Goal: Task Accomplishment & Management: Use online tool/utility

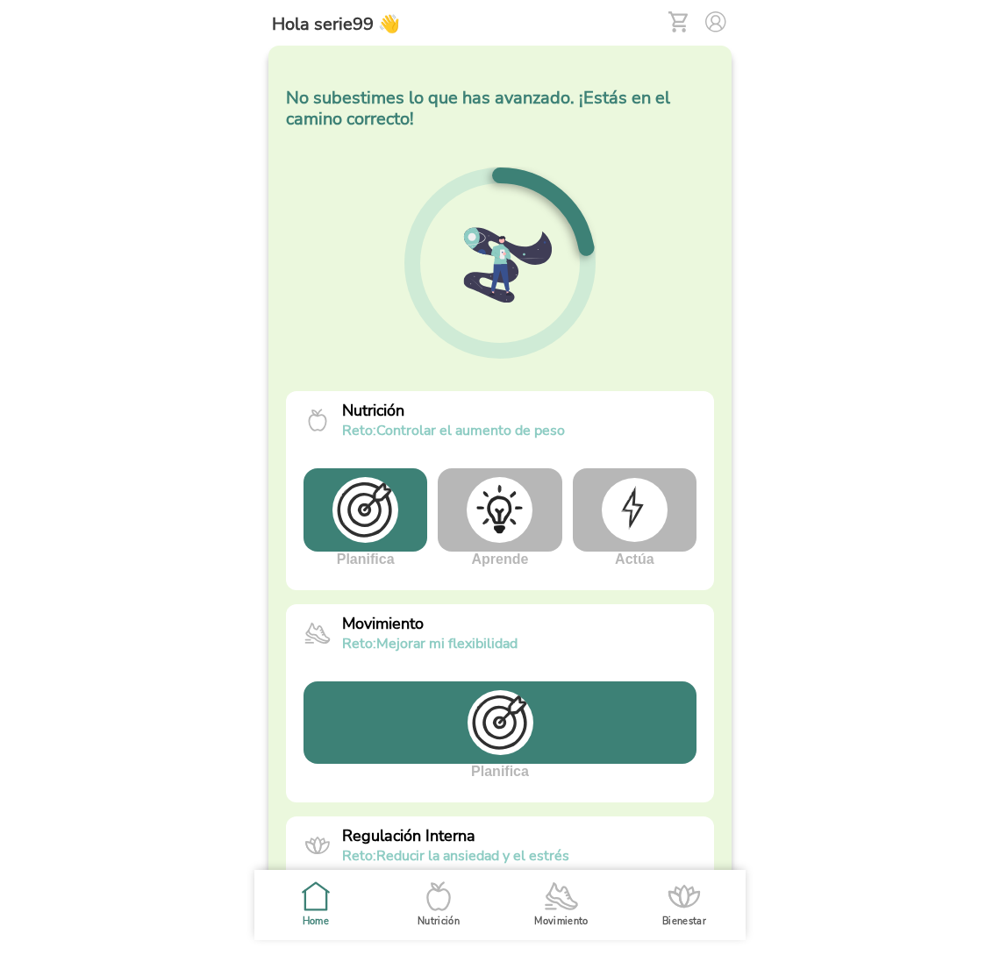
scroll to position [330, 0]
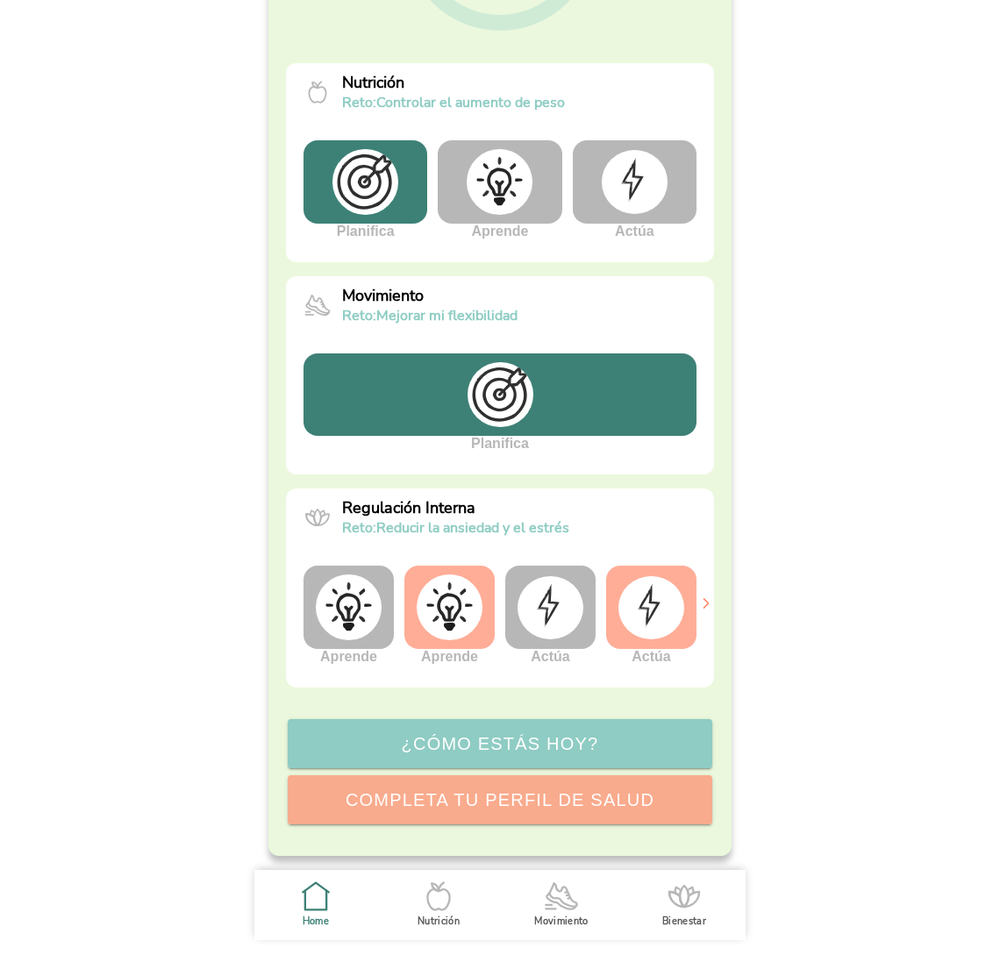
click at [389, 419] on div at bounding box center [499, 394] width 393 height 82
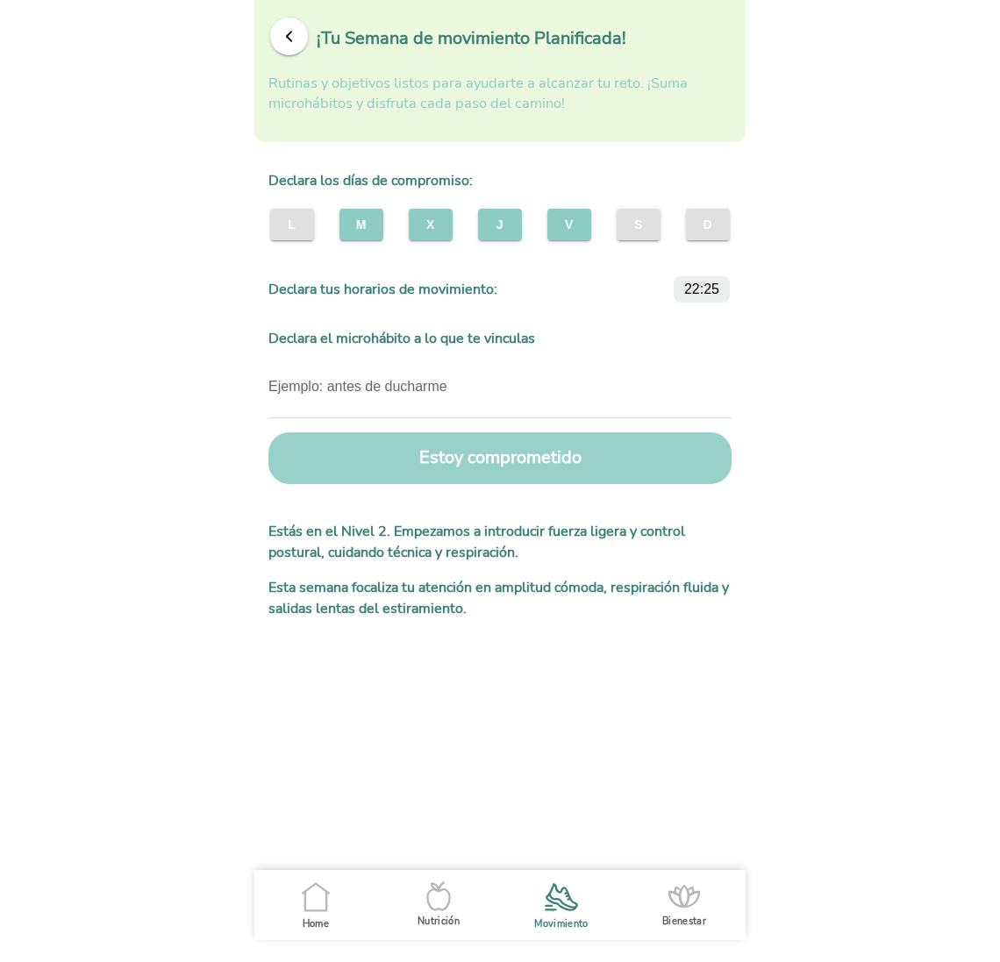
click at [481, 463] on button "Estoy comprometido" at bounding box center [499, 458] width 463 height 52
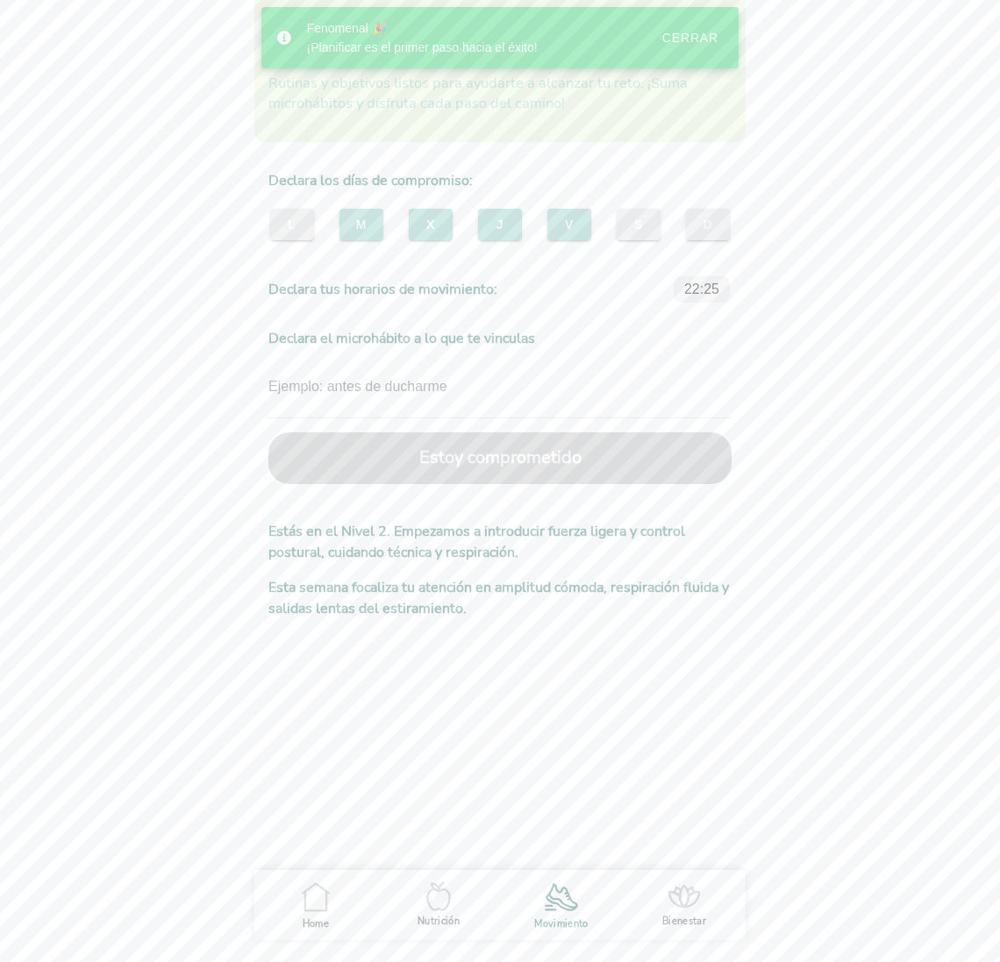
click at [687, 42] on div "Cerrar" at bounding box center [690, 38] width 56 height 14
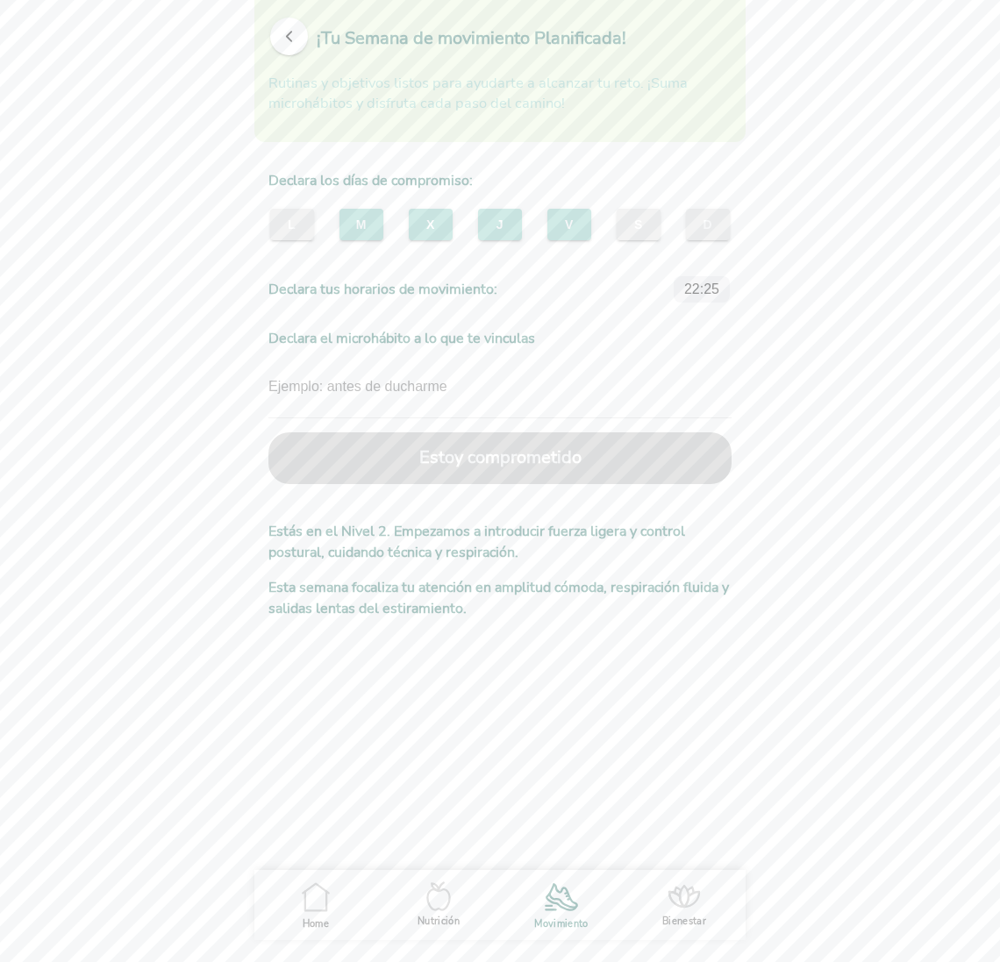
click at [292, 34] on span "button" at bounding box center [289, 36] width 17 height 17
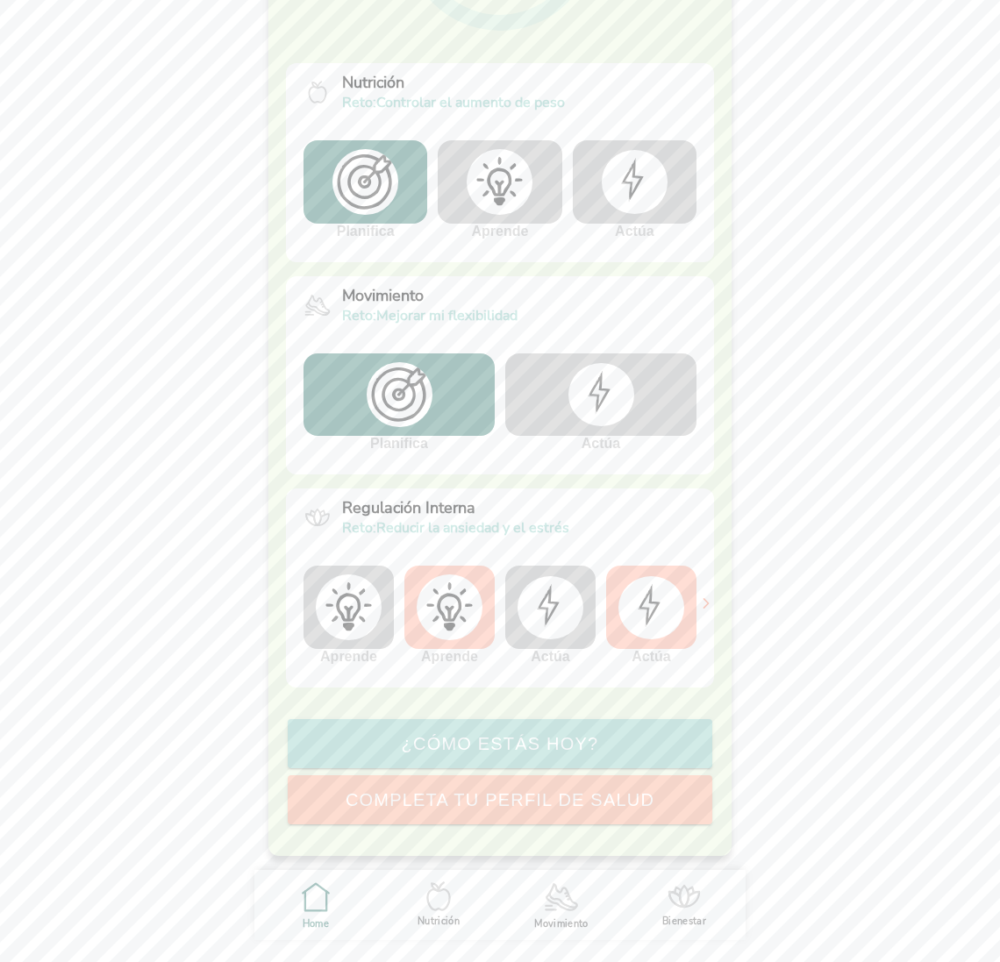
click at [622, 398] on img at bounding box center [601, 394] width 66 height 63
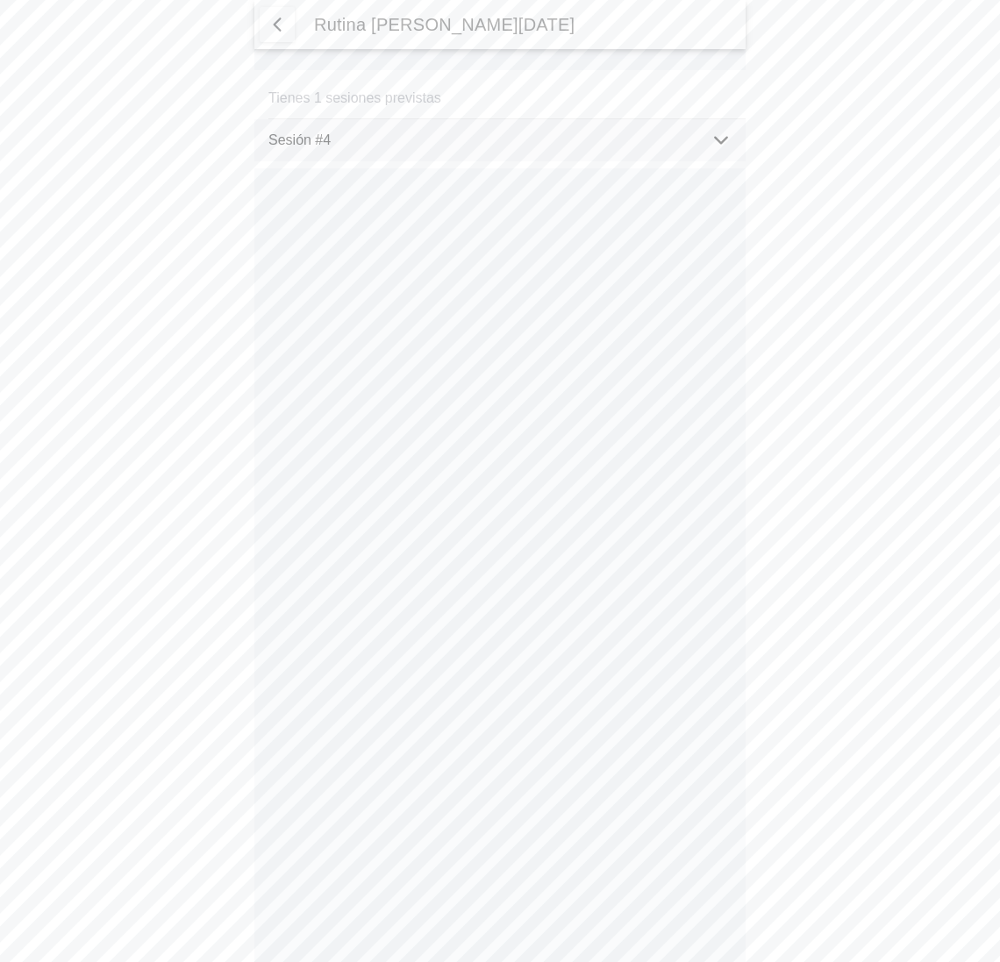
click at [701, 139] on div "Sesión #4" at bounding box center [506, 140] width 477 height 42
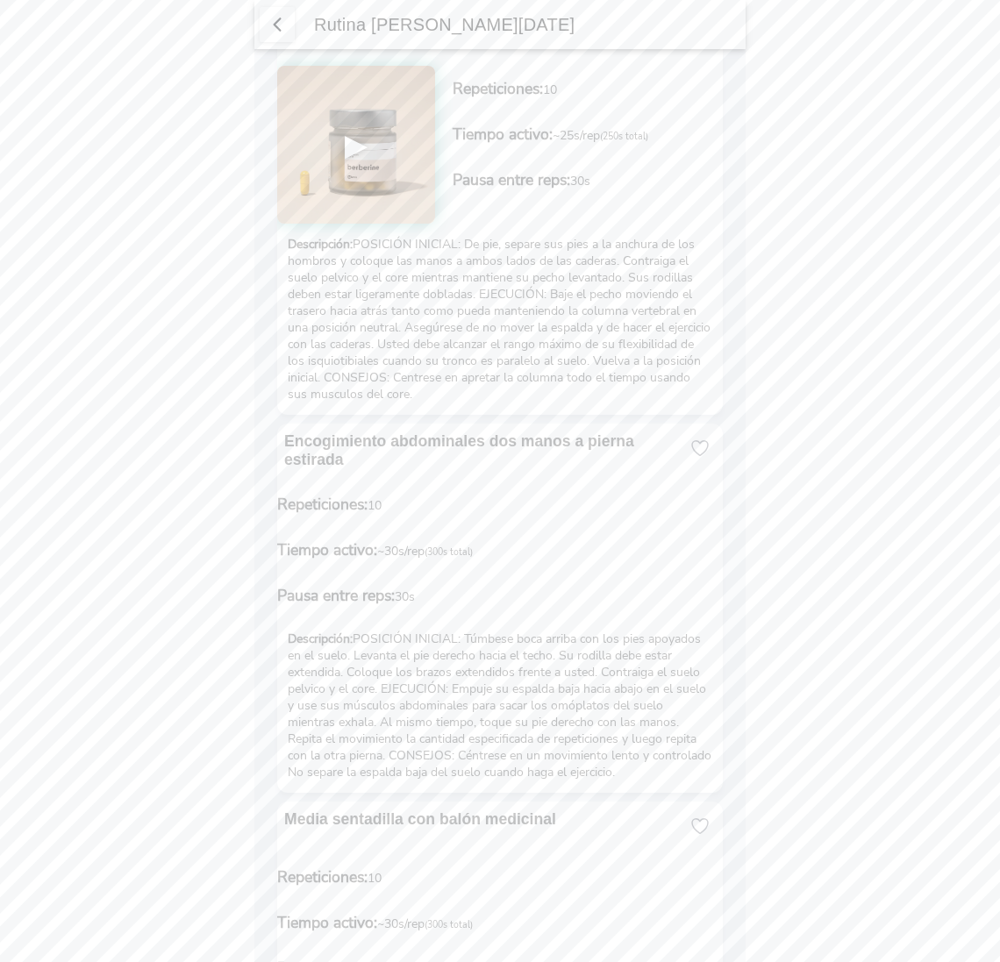
scroll to position [2095, 0]
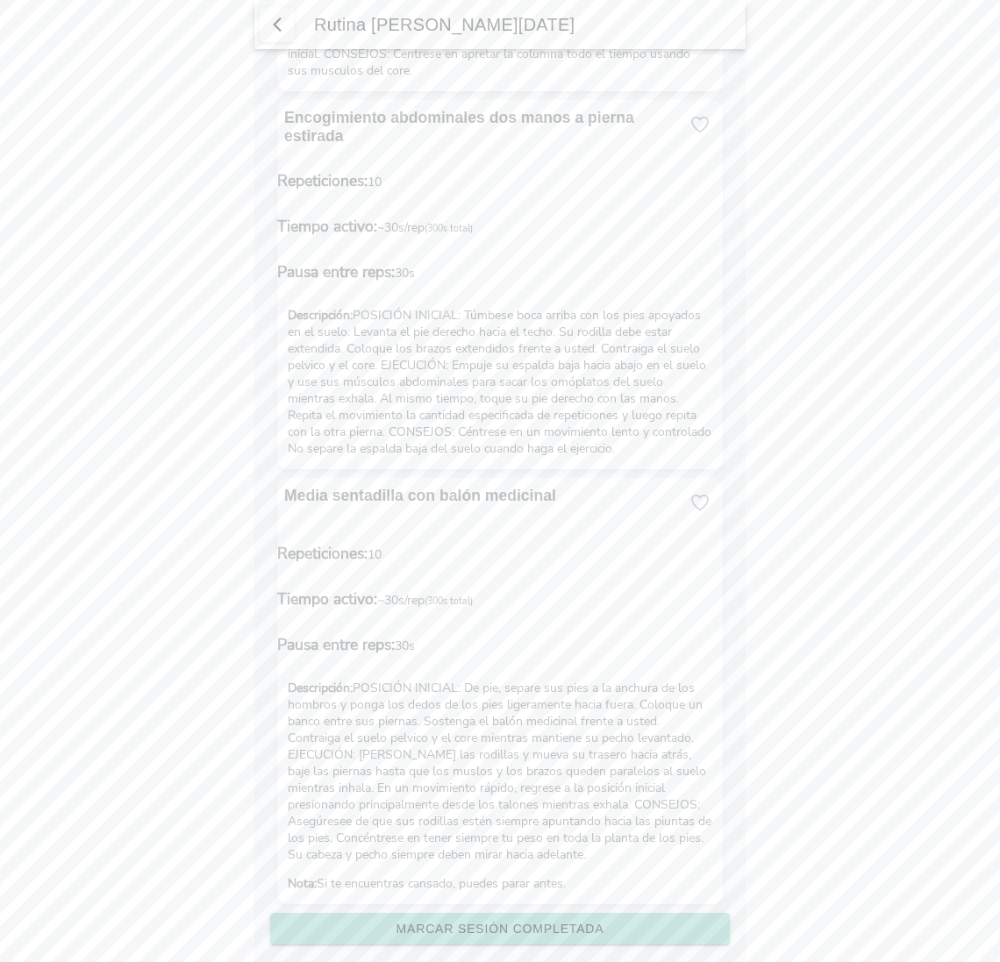
click at [0, 0] on slot "Marcar sesión completada" at bounding box center [0, 0] width 0 height 0
